Goal: Navigation & Orientation: Find specific page/section

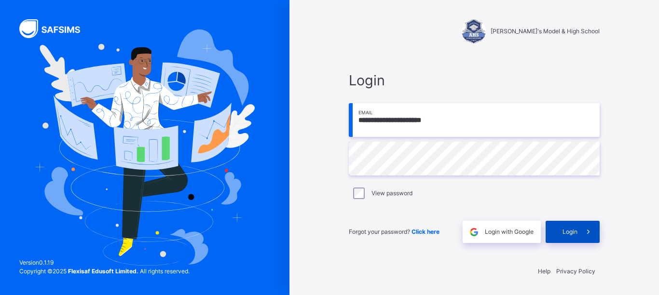
click at [567, 229] on span "Login" at bounding box center [570, 232] width 15 height 9
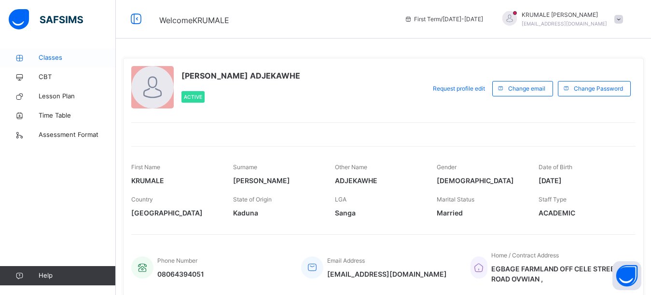
click at [53, 57] on span "Classes" at bounding box center [77, 58] width 77 height 10
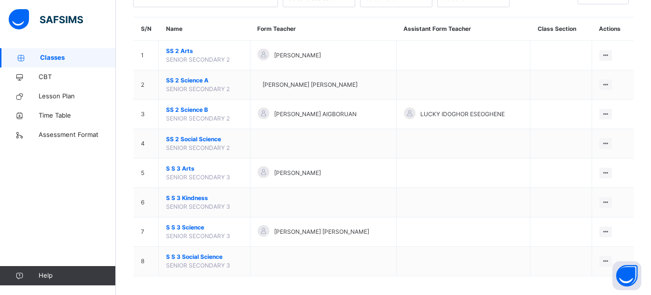
scroll to position [79, 0]
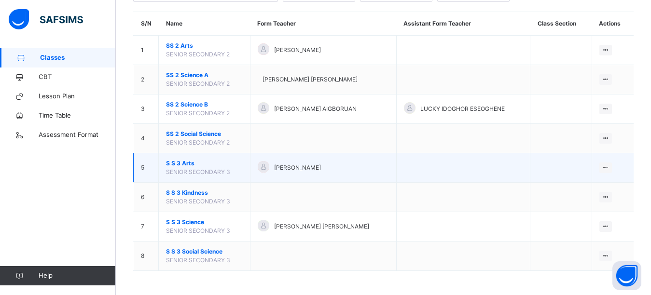
click at [198, 165] on span "S S 3 Arts" at bounding box center [204, 163] width 77 height 9
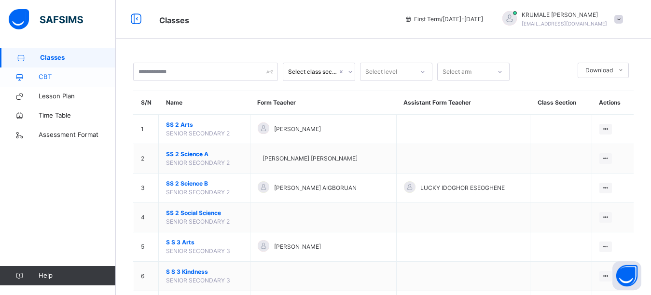
click at [51, 75] on span "CBT" at bounding box center [77, 77] width 77 height 10
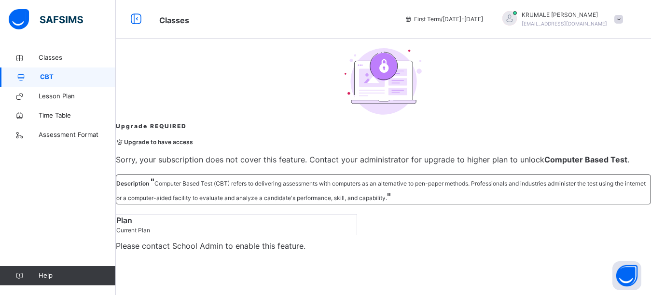
scroll to position [127, 0]
click at [57, 99] on span "Lesson Plan" at bounding box center [77, 97] width 77 height 10
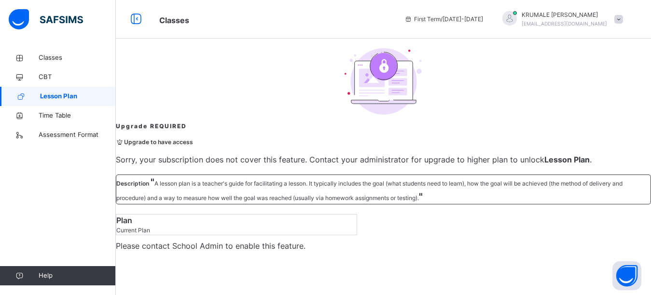
click at [57, 96] on span "Lesson Plan" at bounding box center [78, 97] width 76 height 10
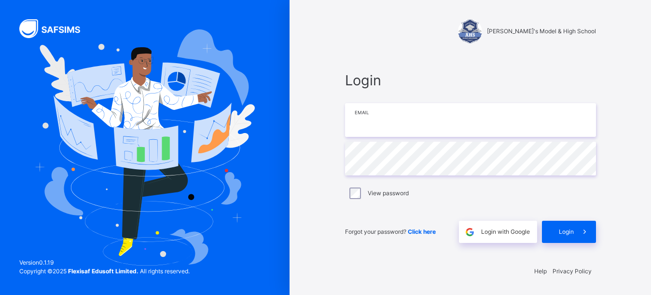
type input "**********"
